Goal: Task Accomplishment & Management: Use online tool/utility

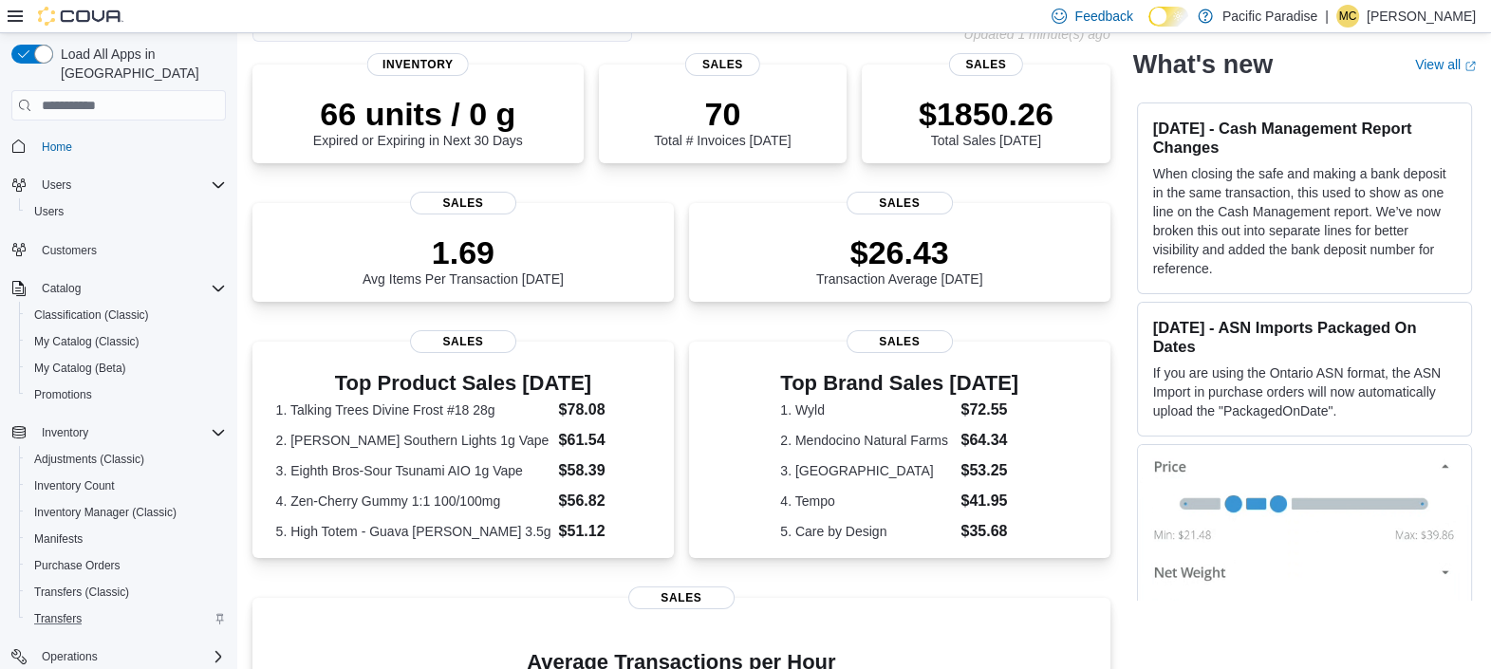
scroll to position [118, 0]
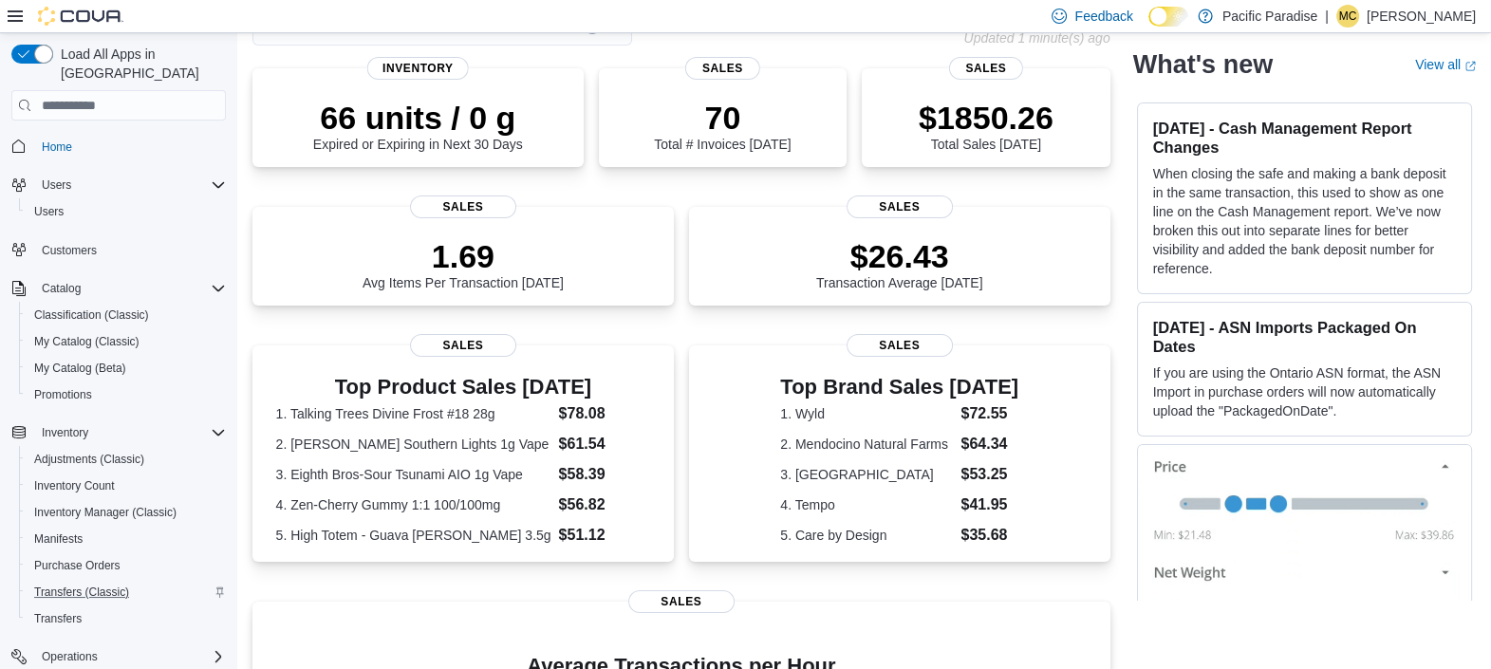
click at [194, 581] on div "Transfers (Classic)" at bounding box center [126, 592] width 199 height 23
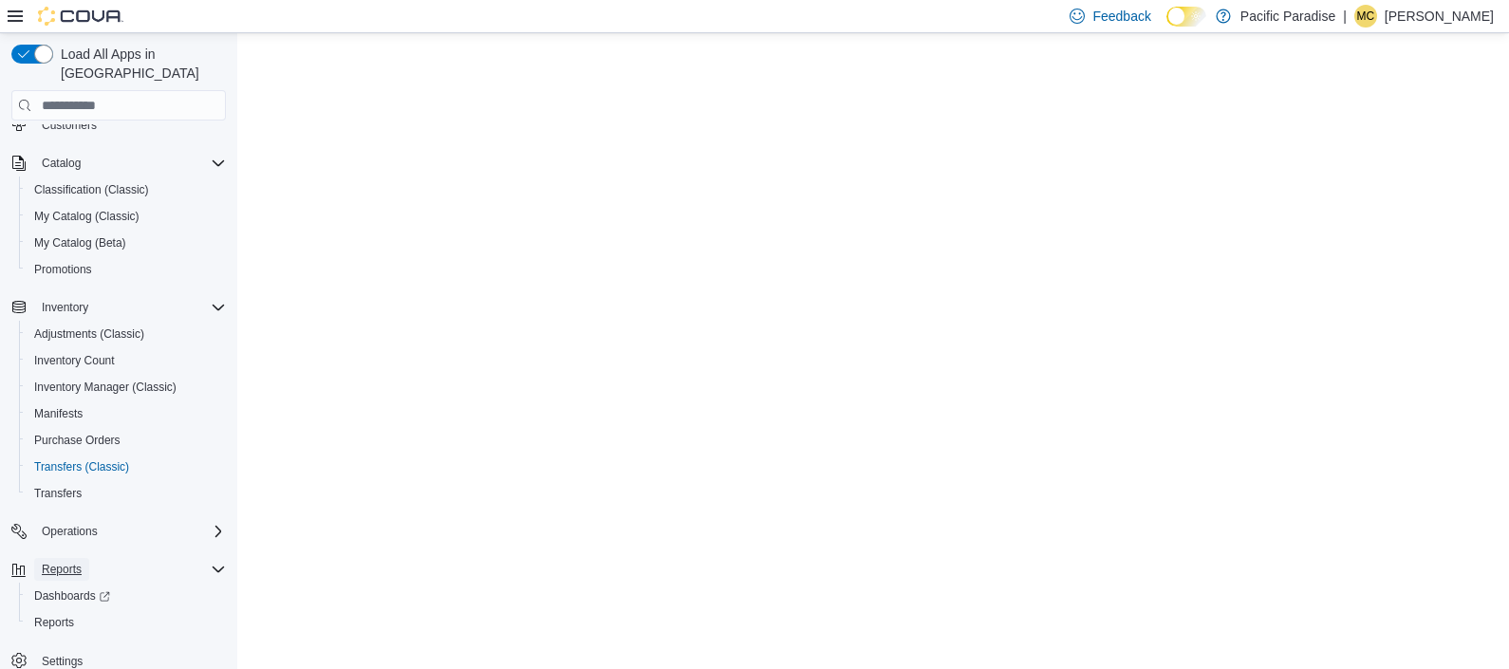
click at [81, 562] on span "Reports" at bounding box center [62, 569] width 40 height 15
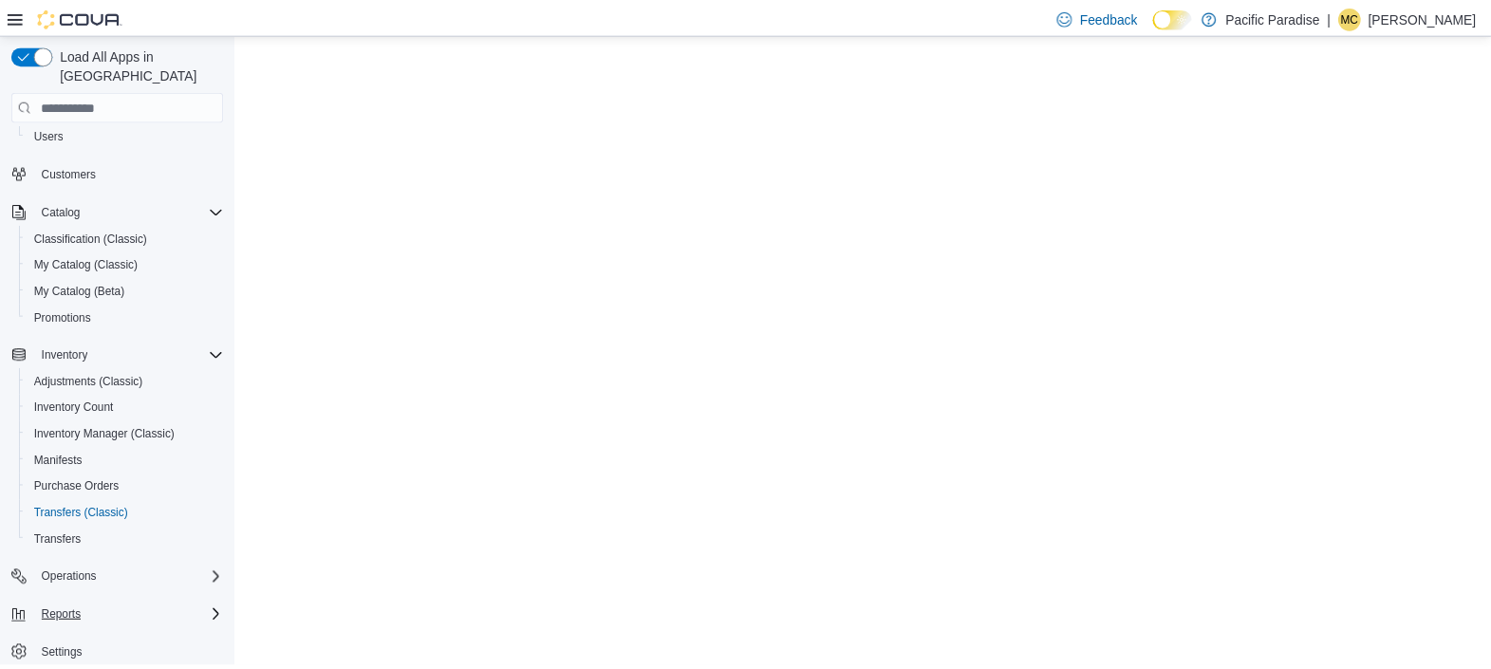
scroll to position [72, 0]
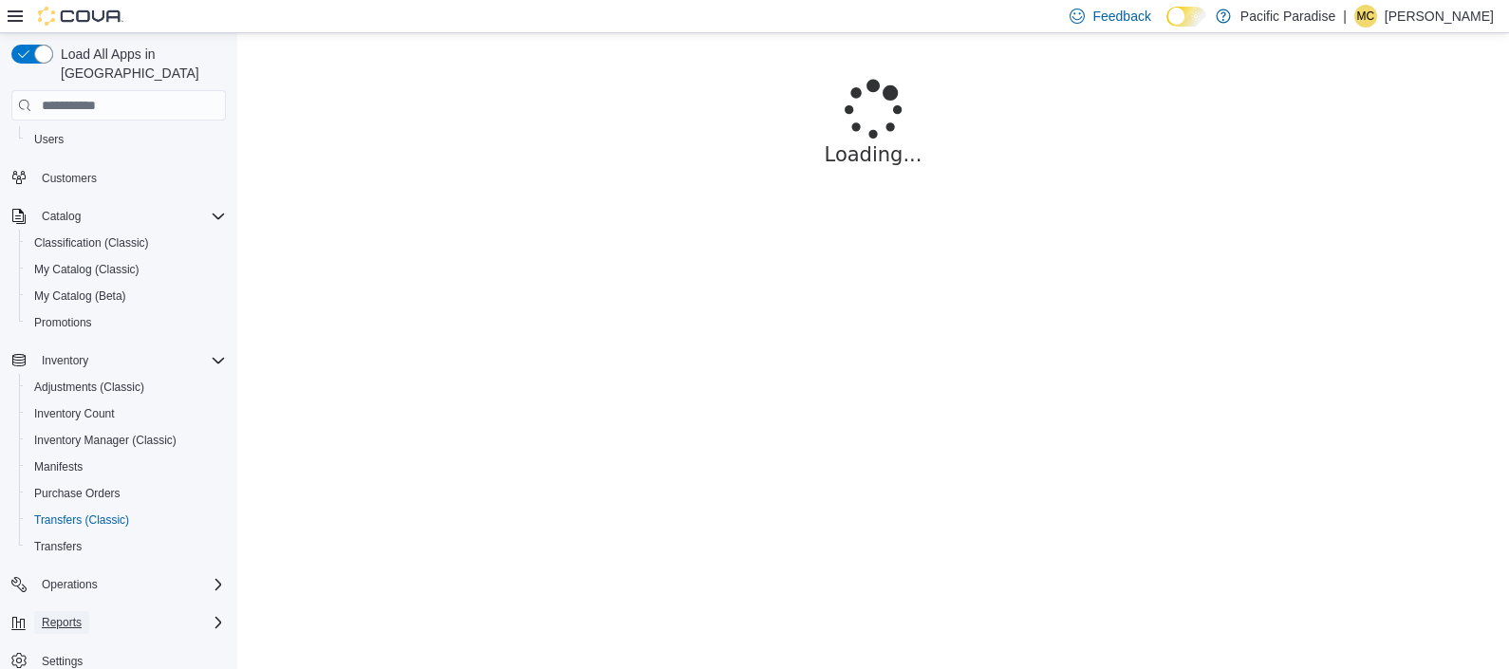
click at [78, 615] on span "Reports" at bounding box center [62, 622] width 40 height 15
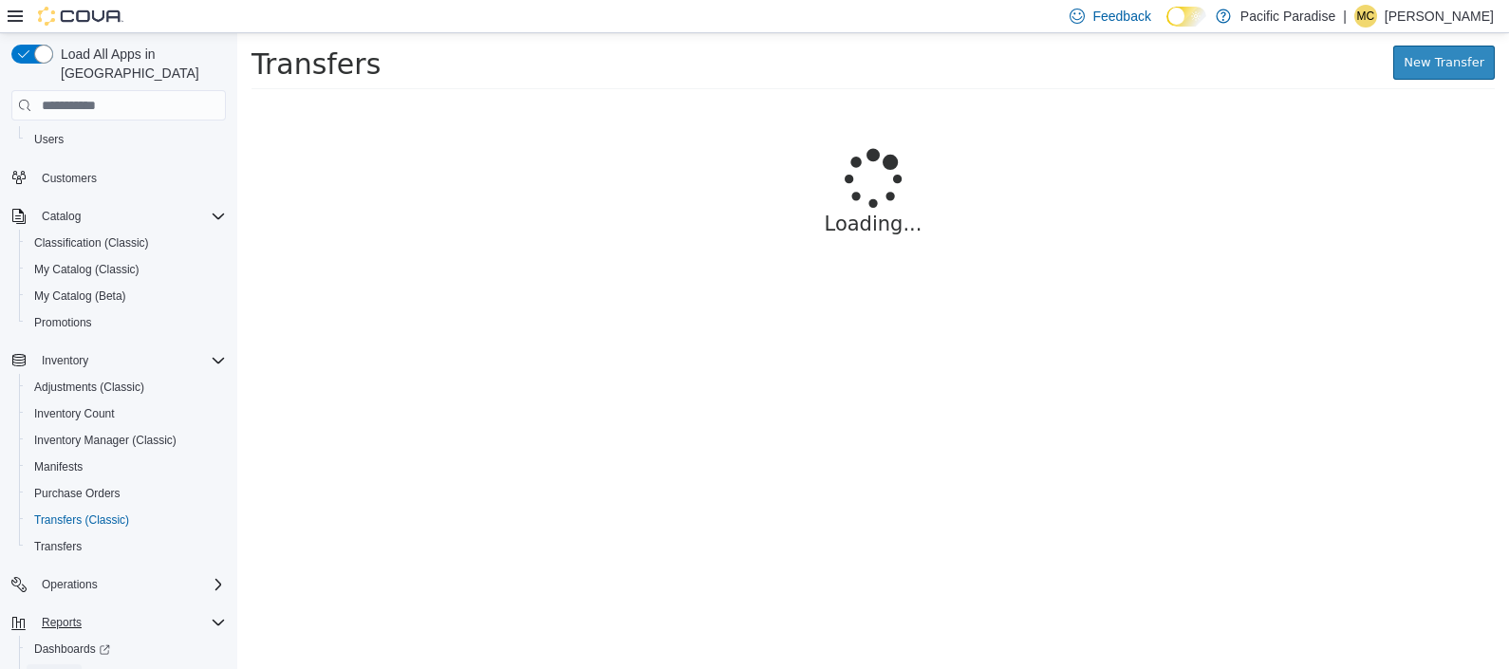
click at [62, 668] on span "Reports" at bounding box center [54, 675] width 40 height 15
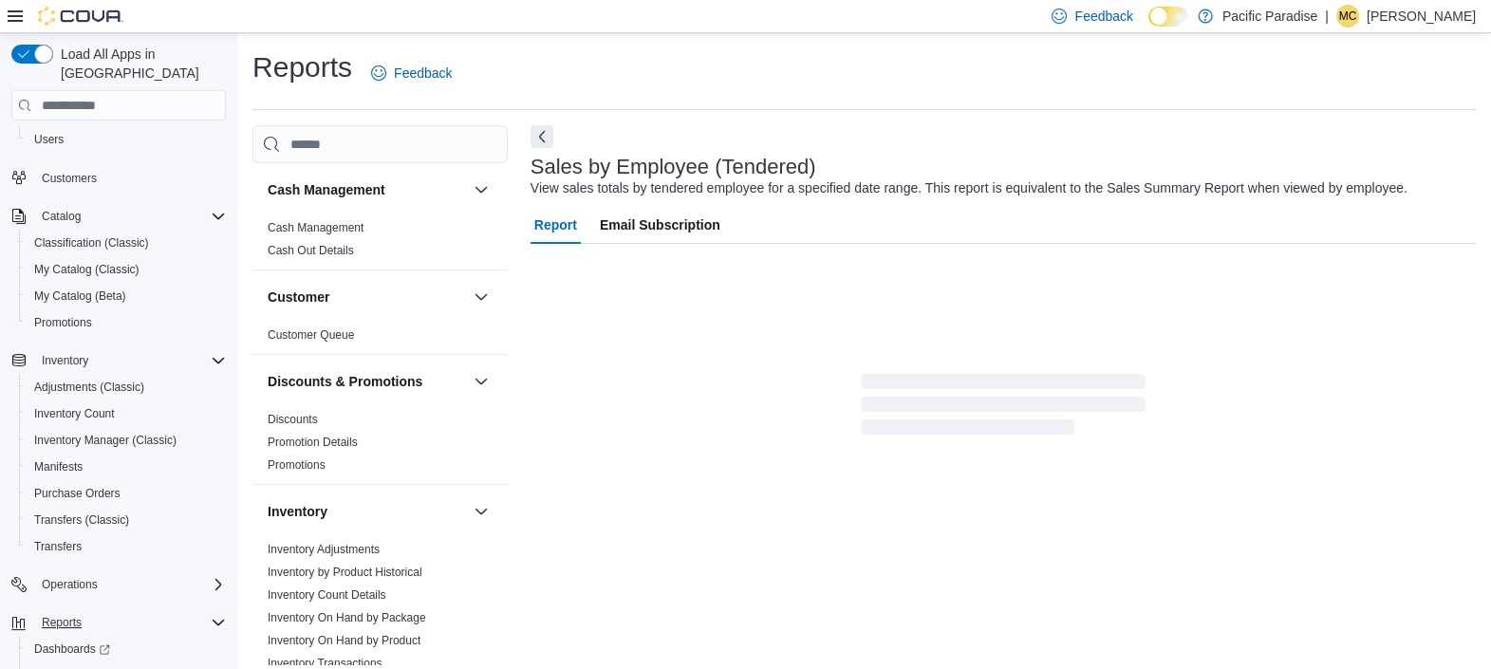
scroll to position [43, 0]
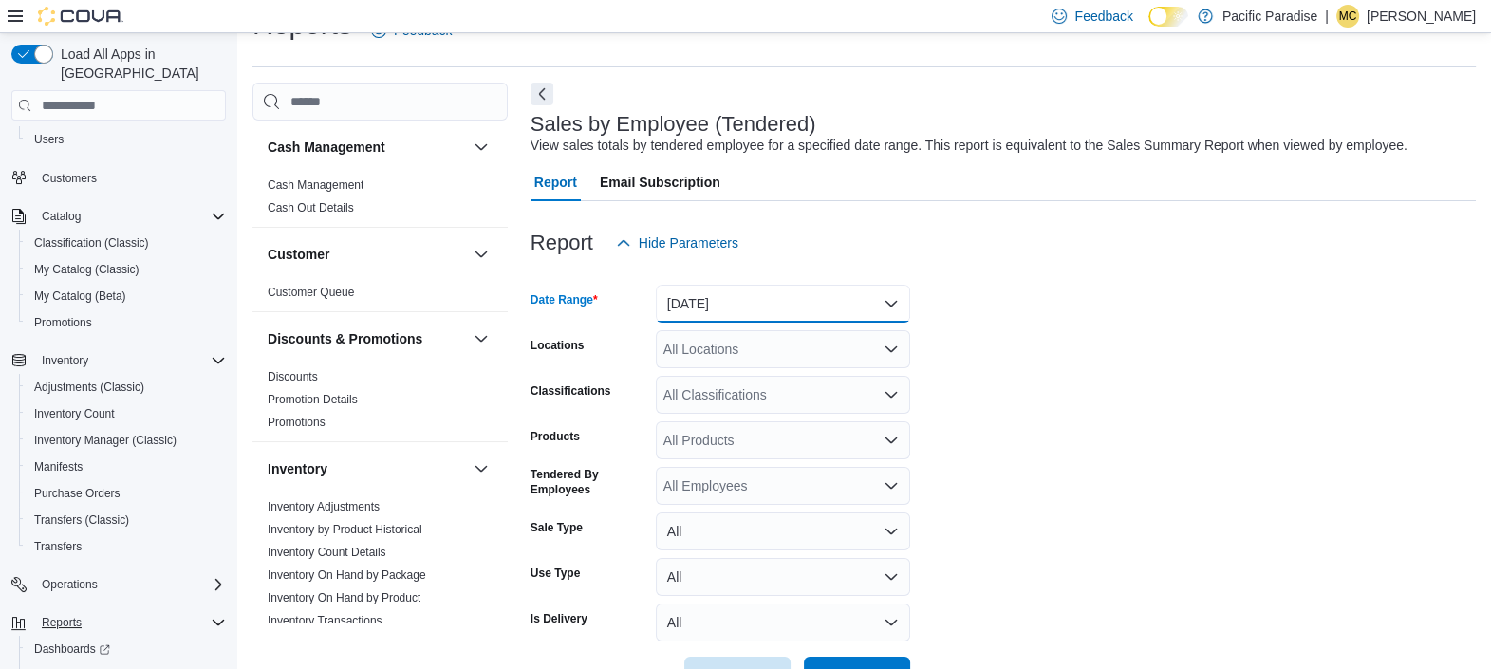
click at [897, 306] on button "[DATE]" at bounding box center [783, 304] width 254 height 38
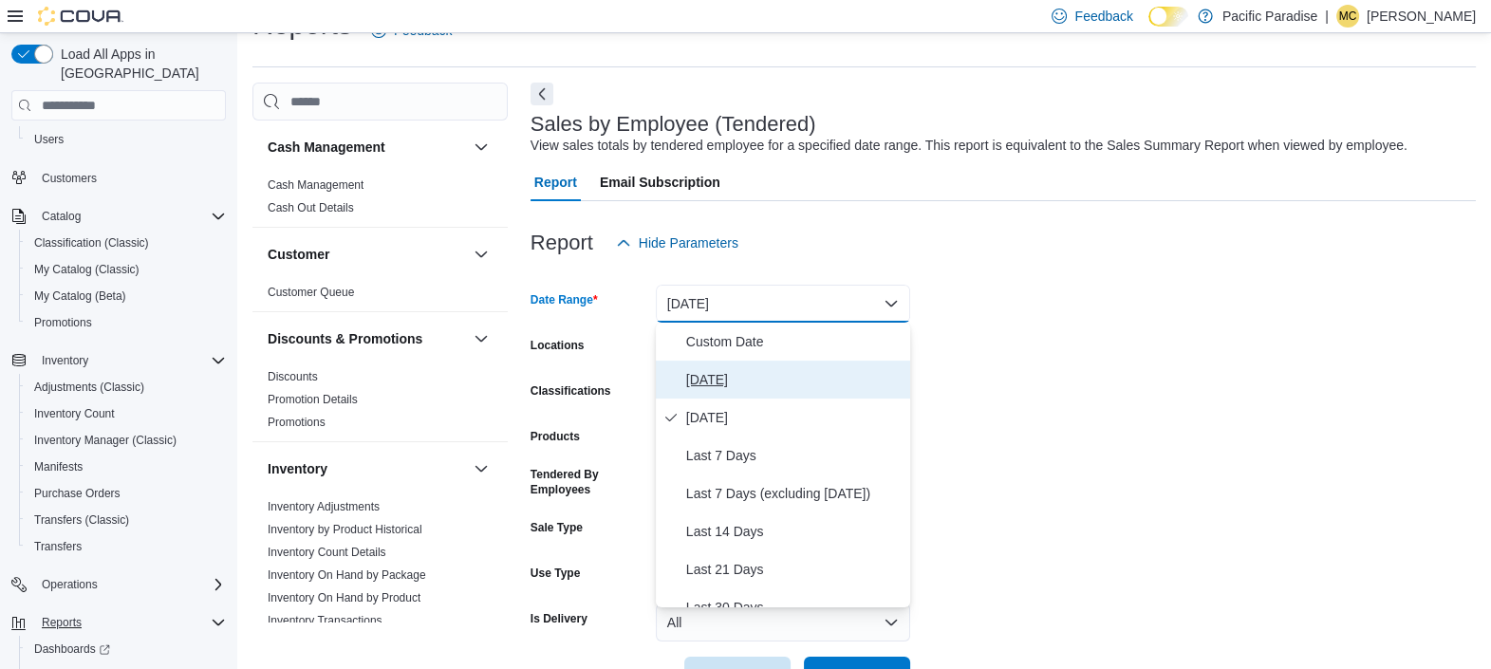
click at [864, 375] on span "[DATE]" at bounding box center [794, 379] width 216 height 23
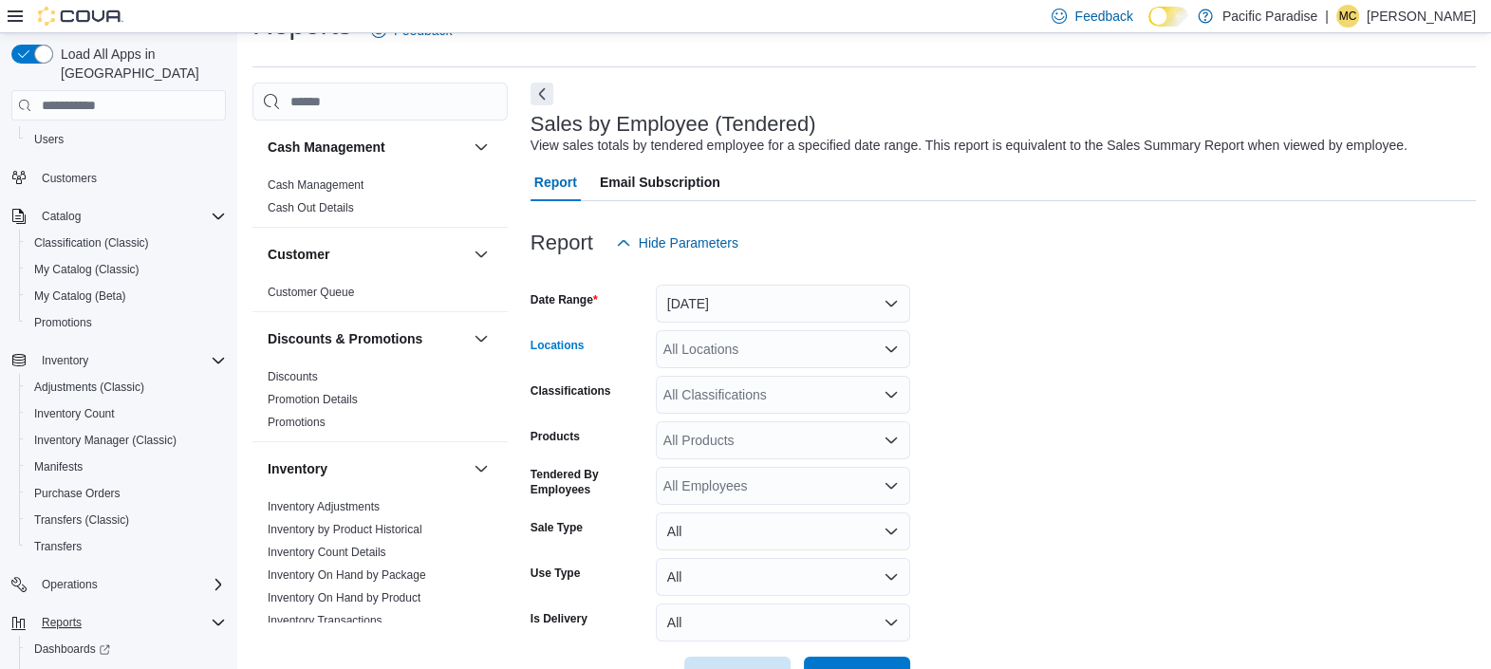
click at [894, 344] on icon "Open list of options" at bounding box center [891, 349] width 15 height 15
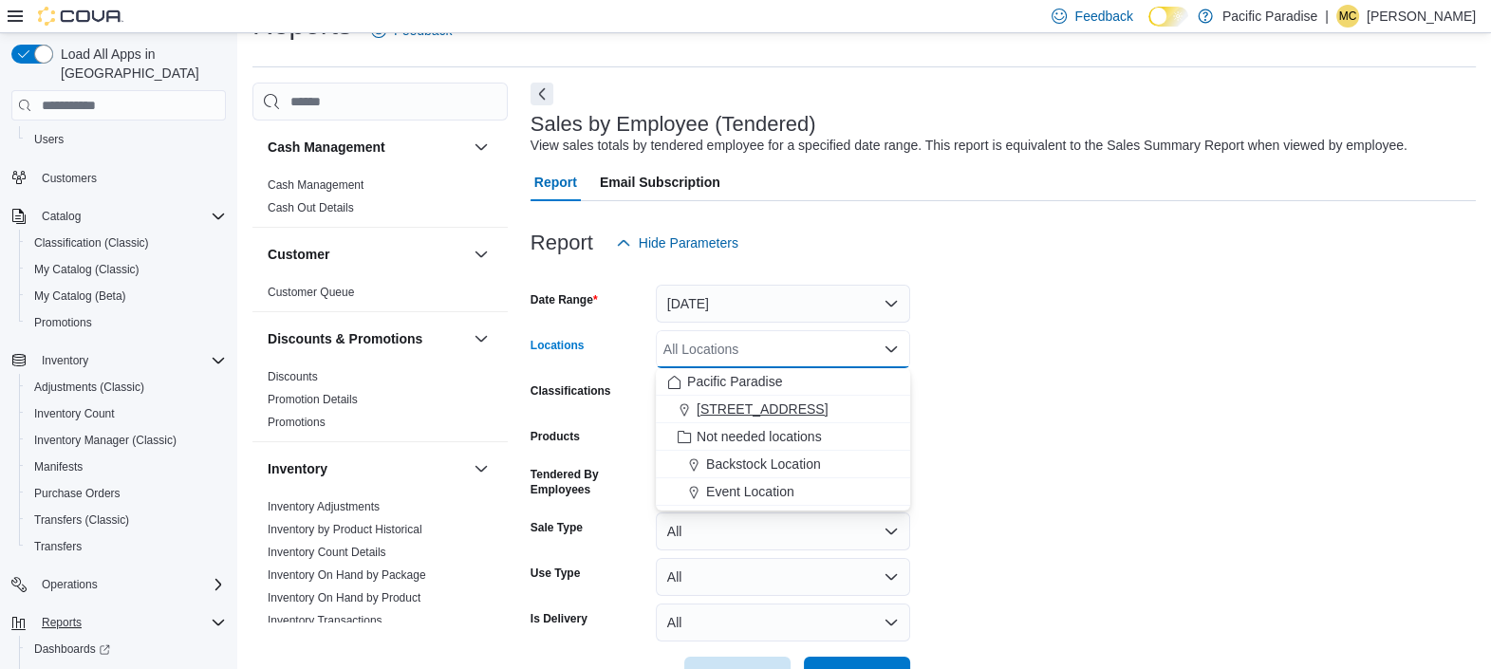
click at [863, 411] on div "[STREET_ADDRESS]" at bounding box center [783, 409] width 232 height 19
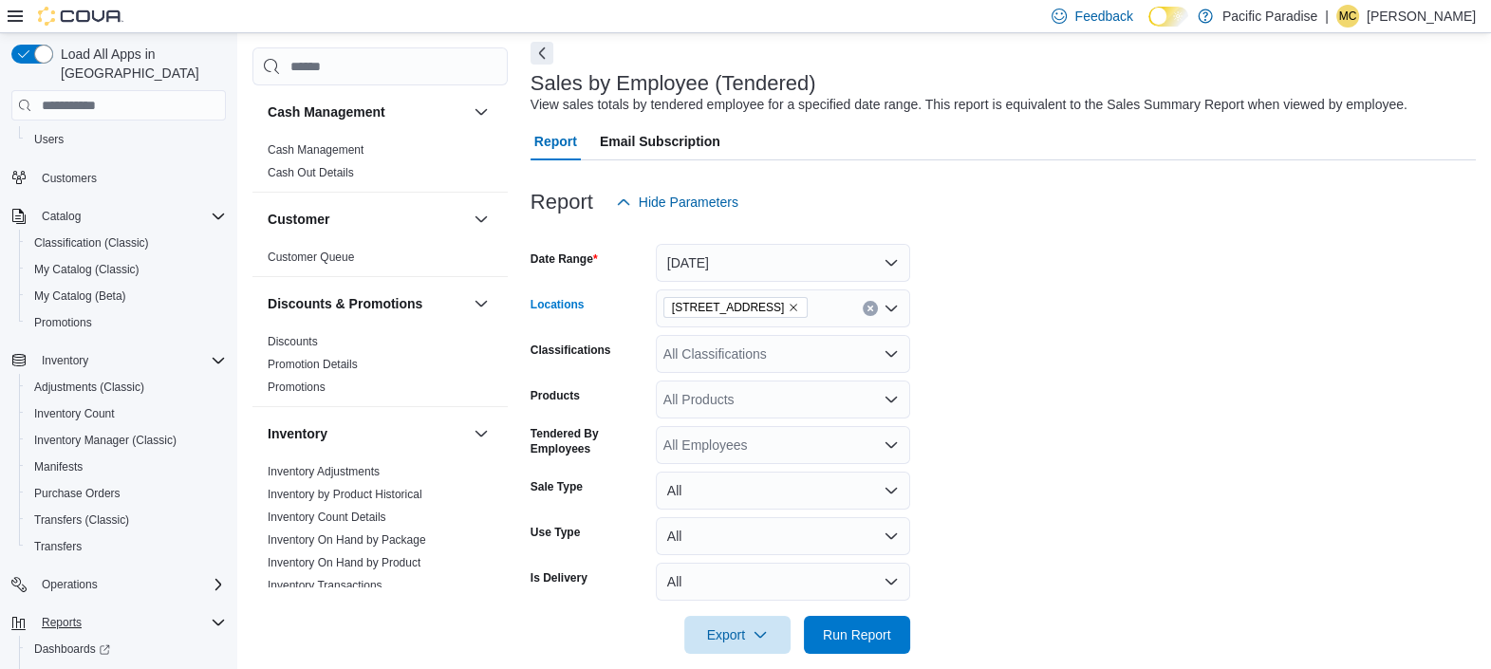
scroll to position [105, 0]
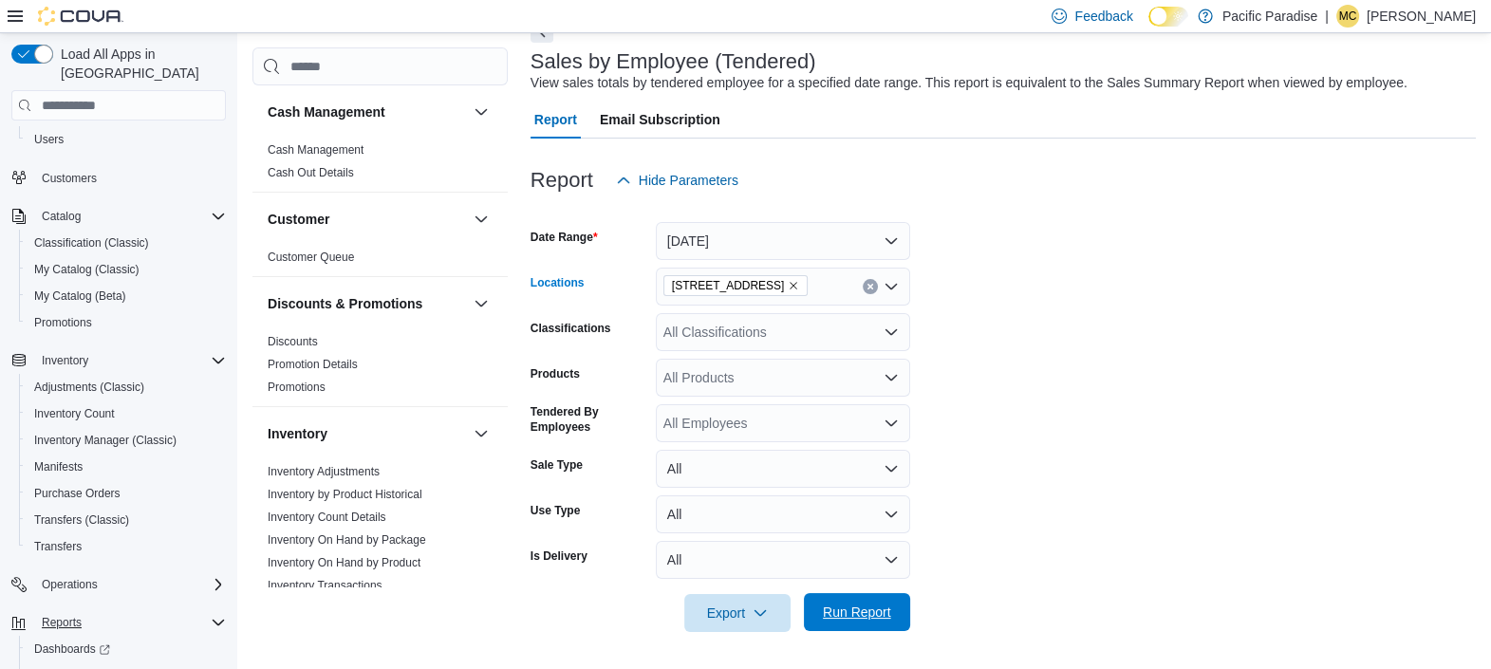
click at [854, 615] on span "Run Report" at bounding box center [857, 612] width 68 height 19
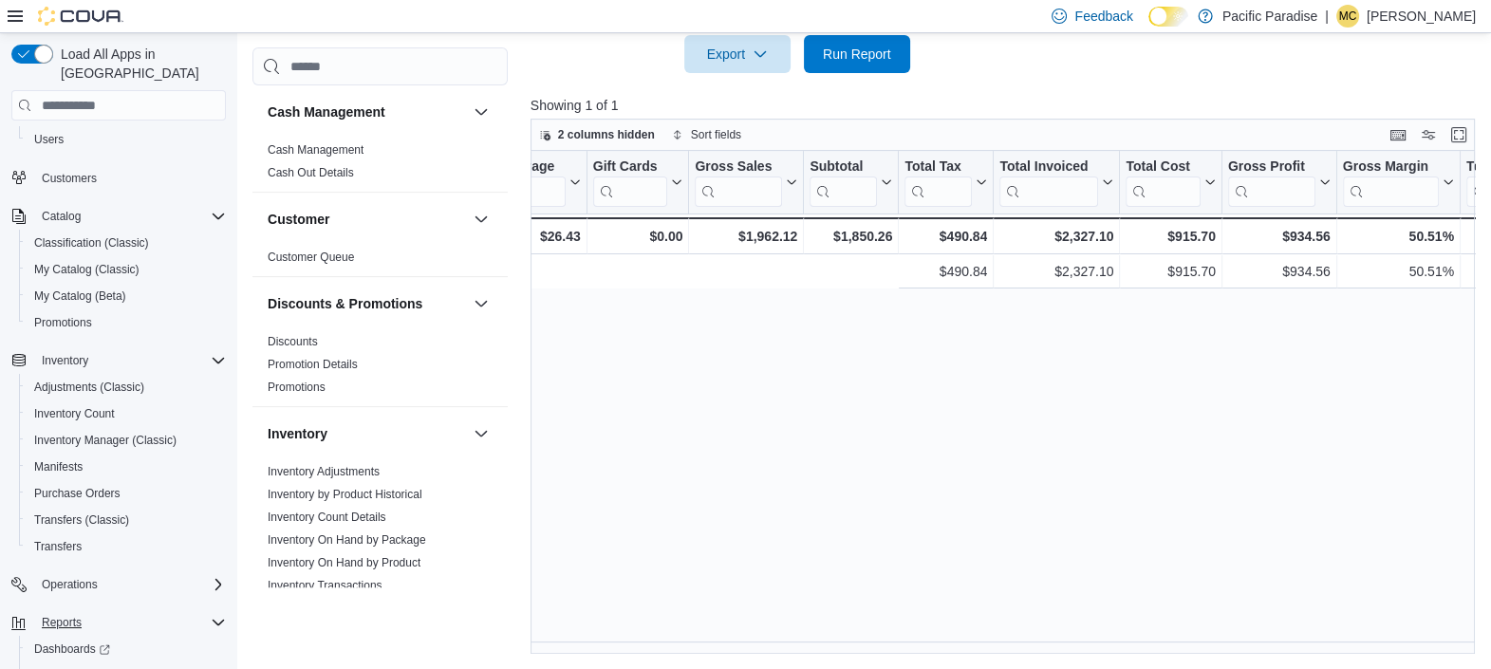
scroll to position [0, 1779]
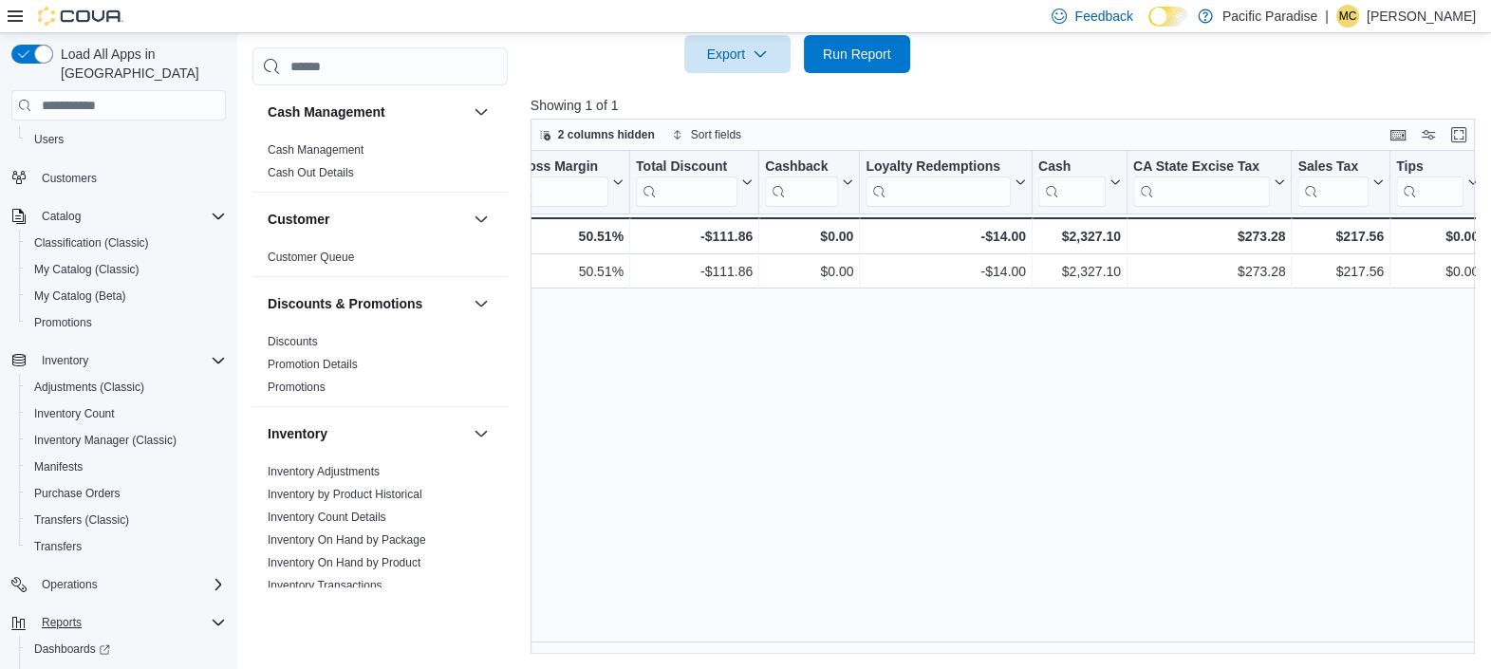
click at [1417, 12] on p "[PERSON_NAME]" at bounding box center [1421, 16] width 109 height 23
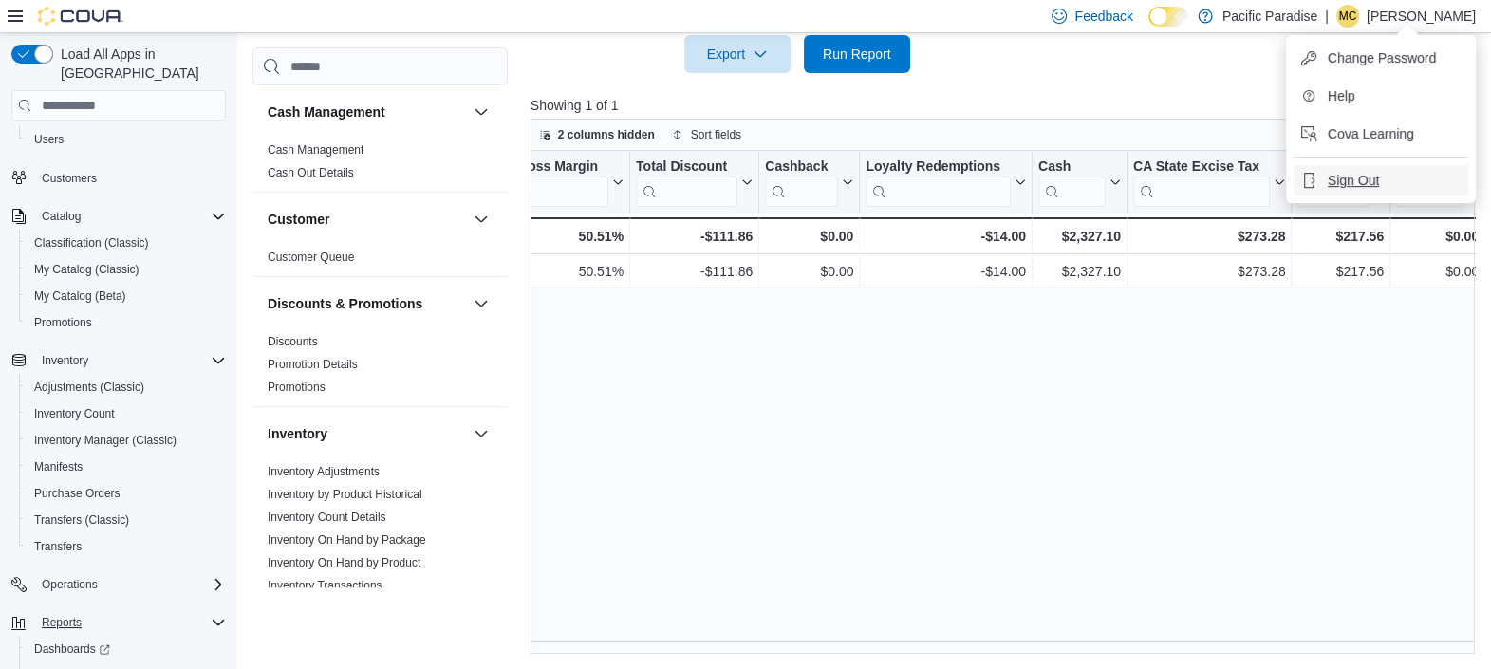
click at [1344, 187] on span "Sign Out" at bounding box center [1353, 180] width 51 height 19
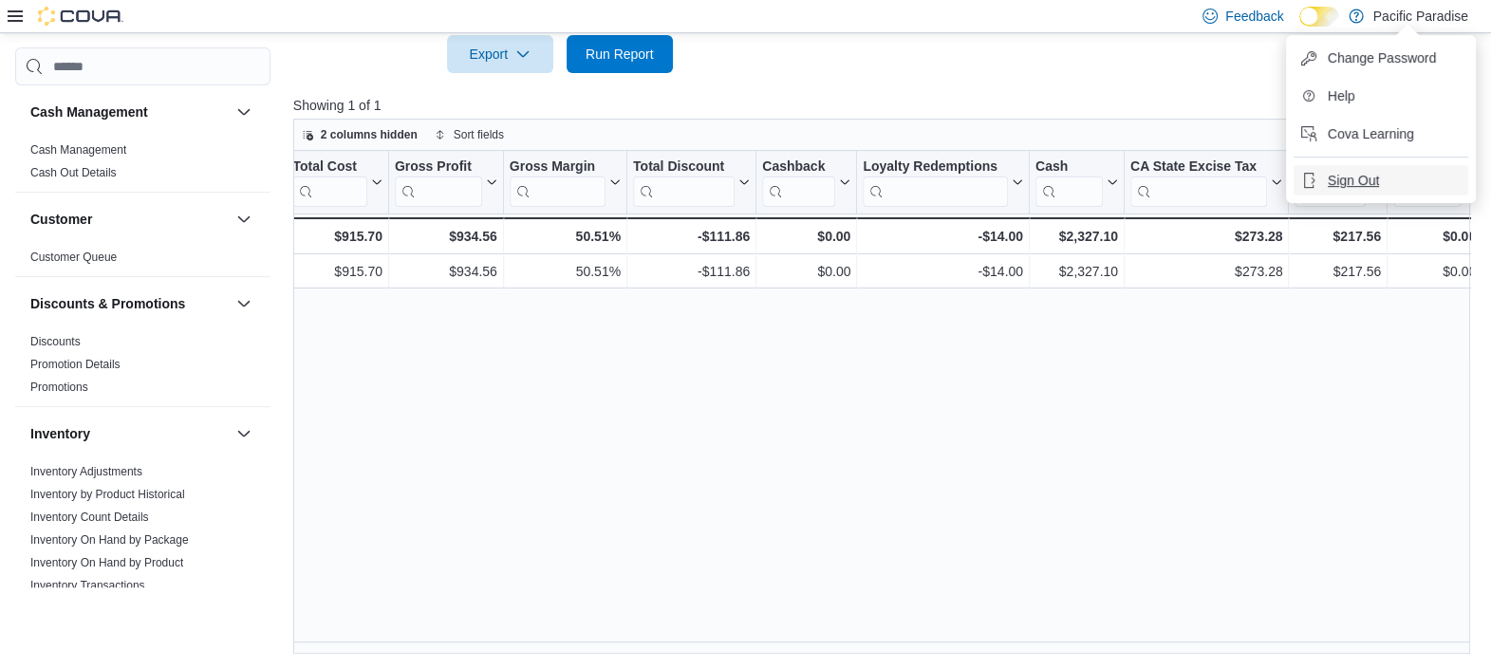
scroll to position [0, 1545]
